Goal: Information Seeking & Learning: Understand process/instructions

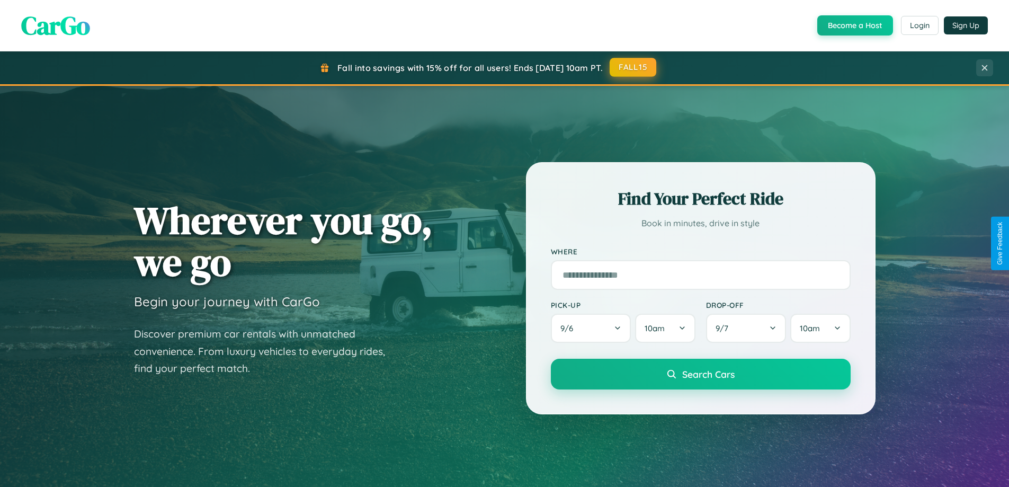
click at [634, 67] on button "FALL15" at bounding box center [633, 67] width 47 height 19
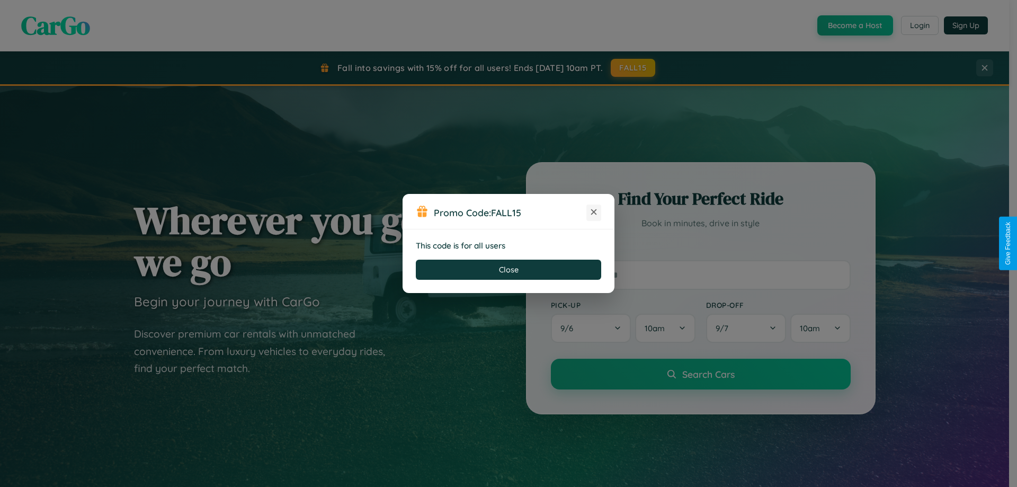
click at [594, 212] on icon at bounding box center [594, 212] width 11 height 11
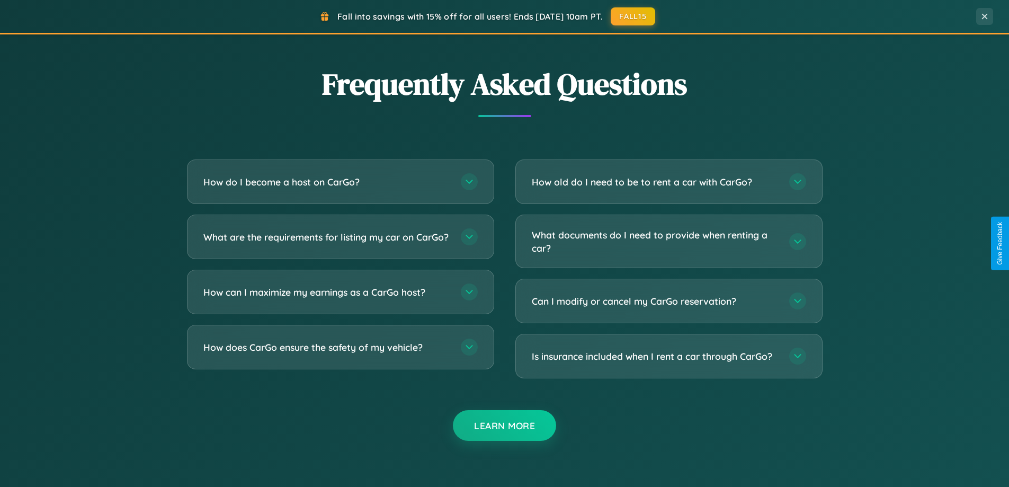
scroll to position [2039, 0]
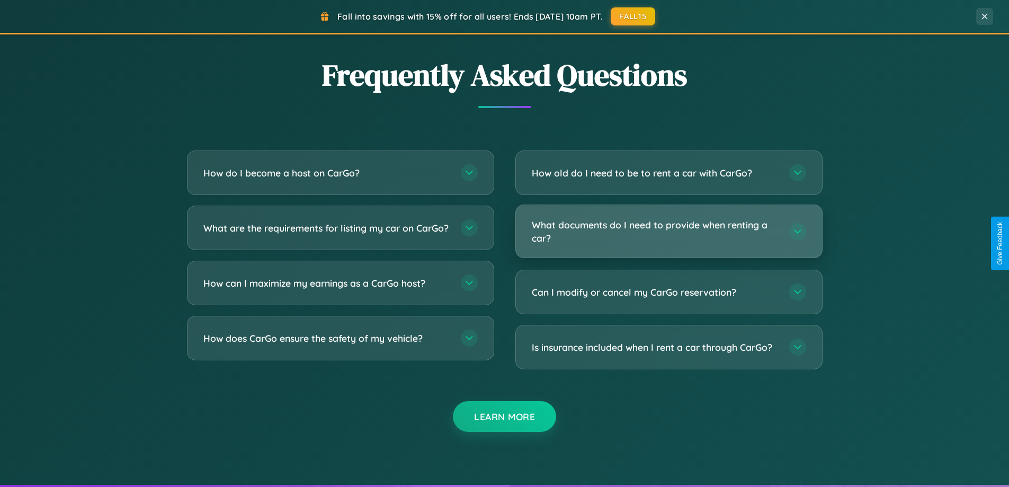
click at [669, 231] on h3 "What documents do I need to provide when renting a car?" at bounding box center [655, 231] width 247 height 26
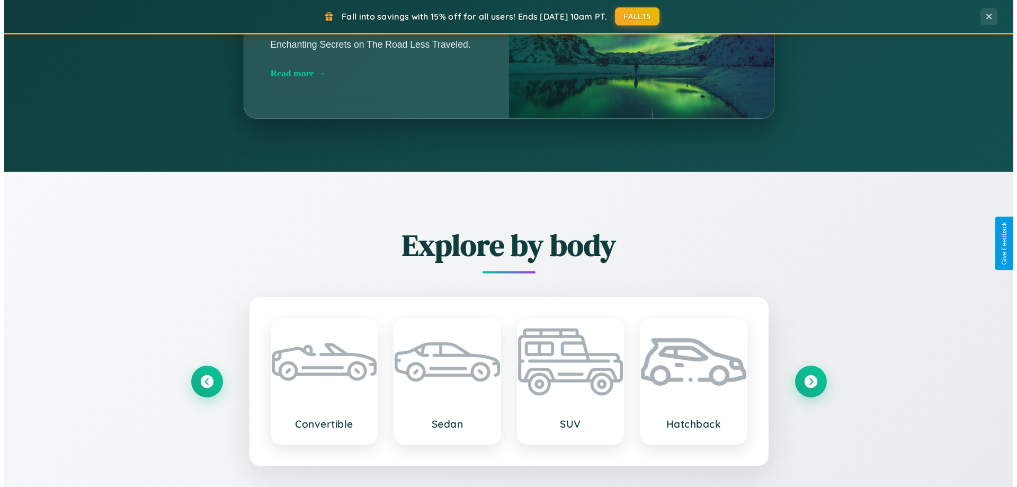
scroll to position [0, 0]
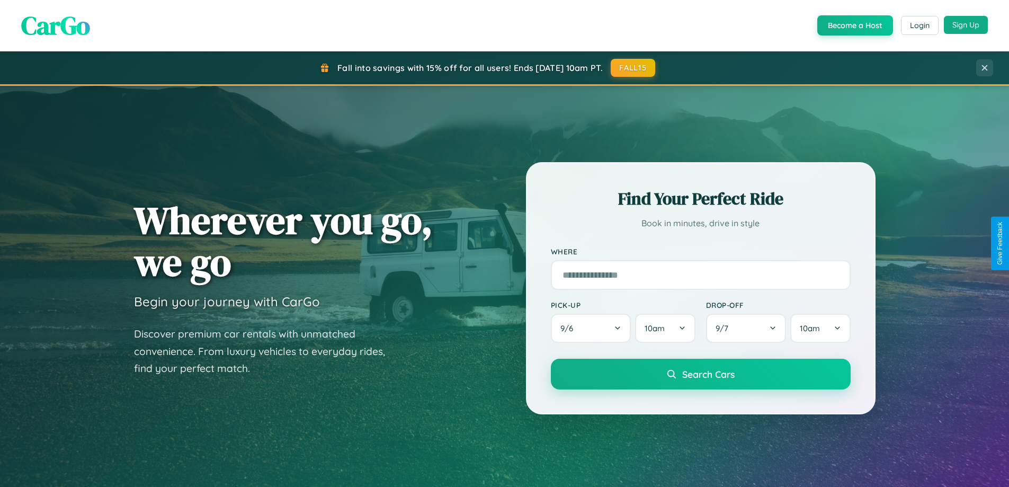
click at [966, 25] on button "Sign Up" at bounding box center [966, 25] width 44 height 18
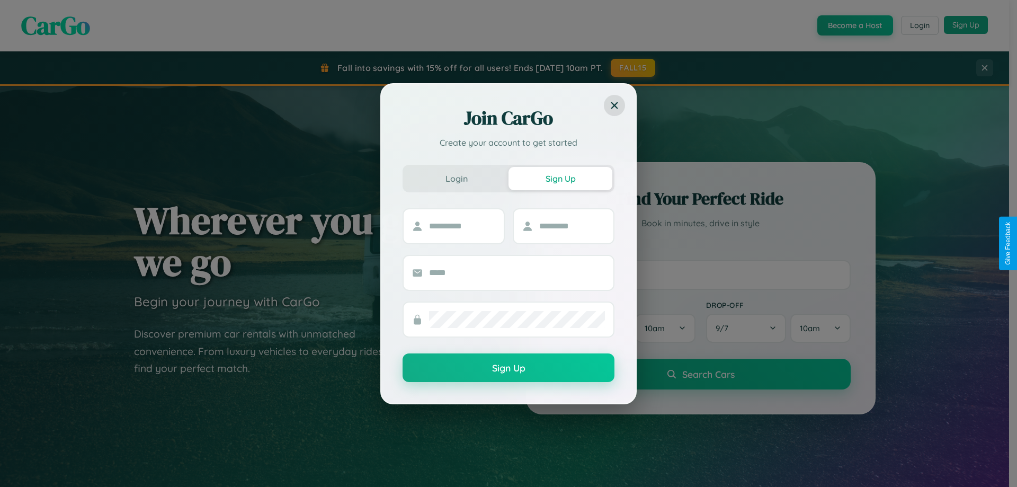
scroll to position [31, 0]
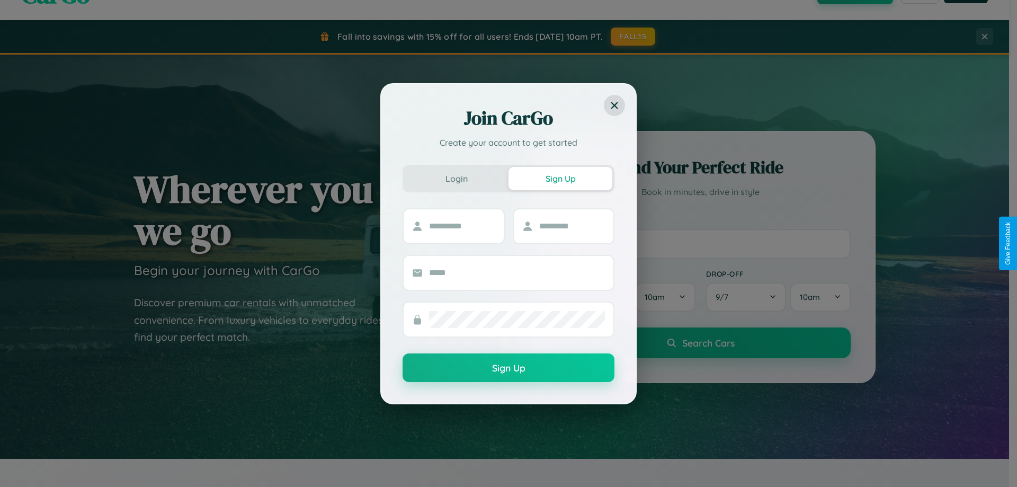
click at [700, 243] on div "Join CarGo Create your account to get started Login Sign Up Sign Up" at bounding box center [508, 243] width 1017 height 487
